Goal: Task Accomplishment & Management: Use online tool/utility

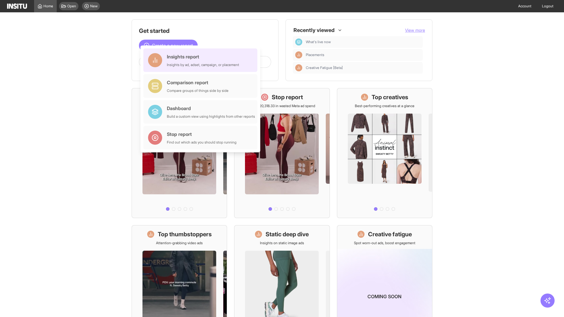
click at [202, 60] on div "Insights report Insights by ad, adset, campaign, or placement" at bounding box center [203, 60] width 72 height 14
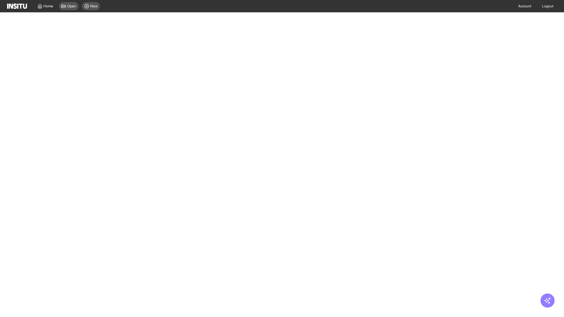
select select "**"
